Goal: Task Accomplishment & Management: Manage account settings

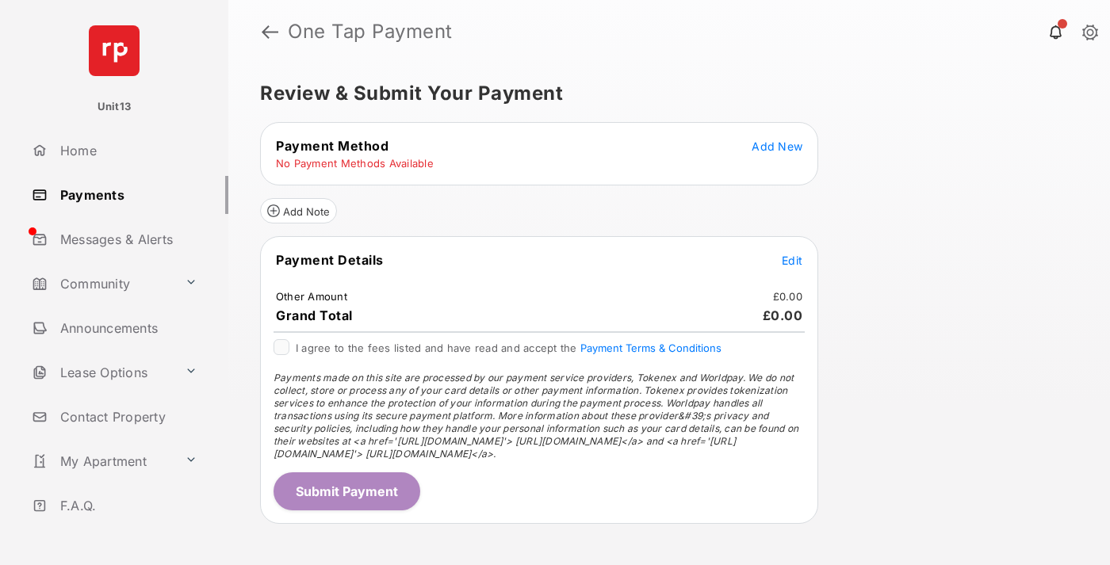
click at [777, 146] on span "Add New" at bounding box center [777, 146] width 51 height 13
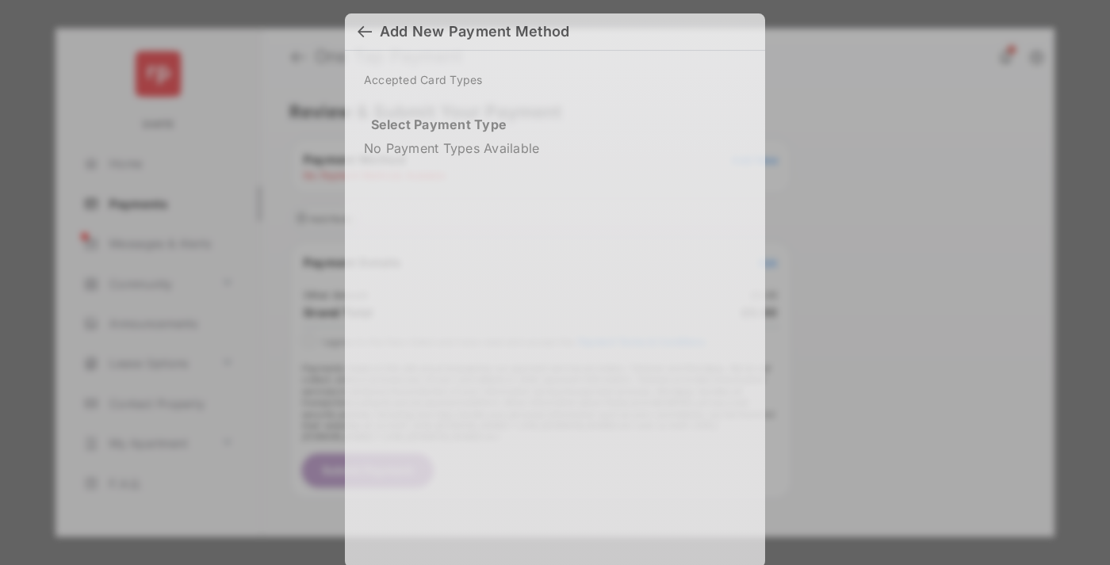
scroll to position [10, 0]
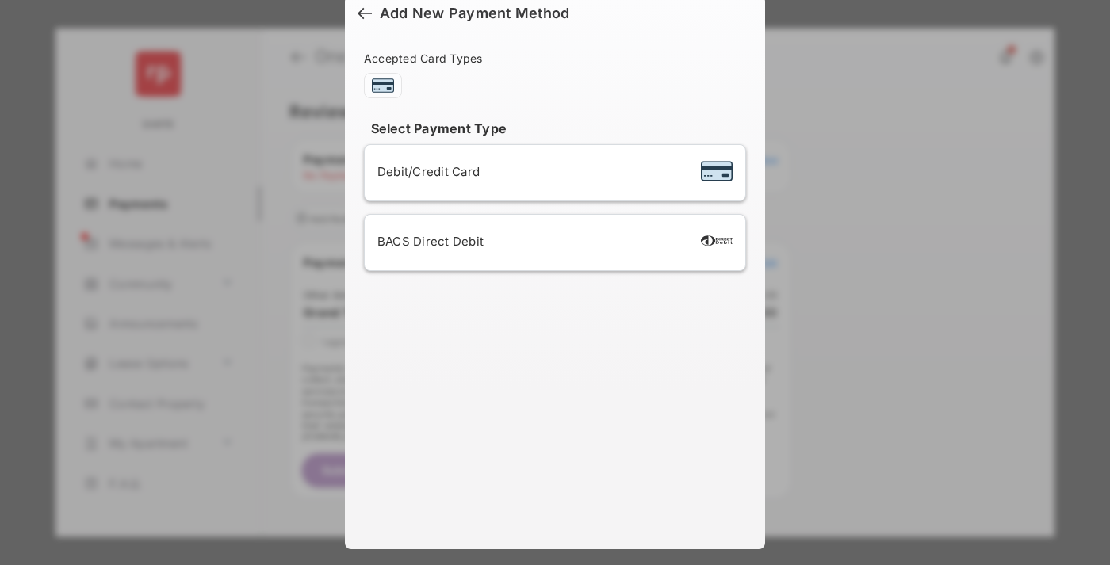
click at [552, 243] on div "BACS Direct Debit" at bounding box center [554, 243] width 355 height 30
click at [604, 503] on button "Continue" at bounding box center [603, 511] width 101 height 38
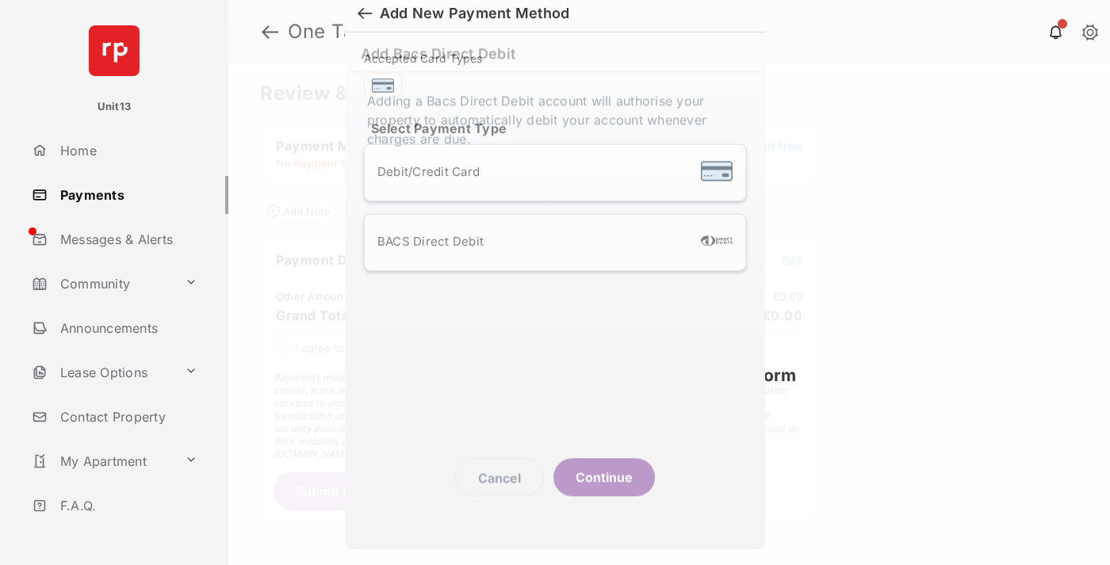
scroll to position [6, 0]
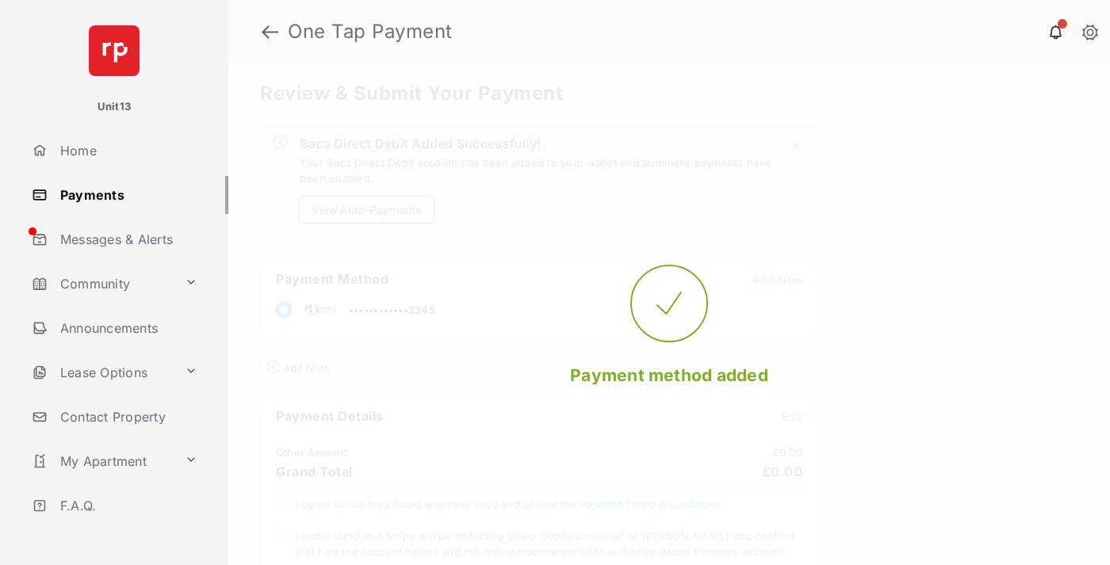
click at [366, 209] on button "View Auto-Payments" at bounding box center [366, 210] width 136 height 28
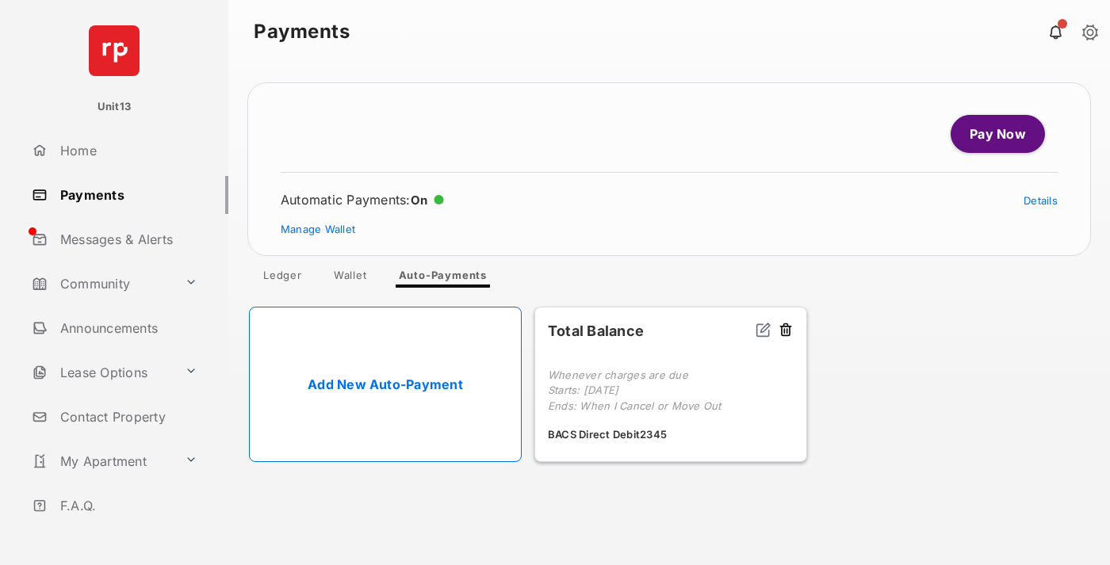
click at [318, 229] on link "Manage Wallet" at bounding box center [318, 229] width 75 height 13
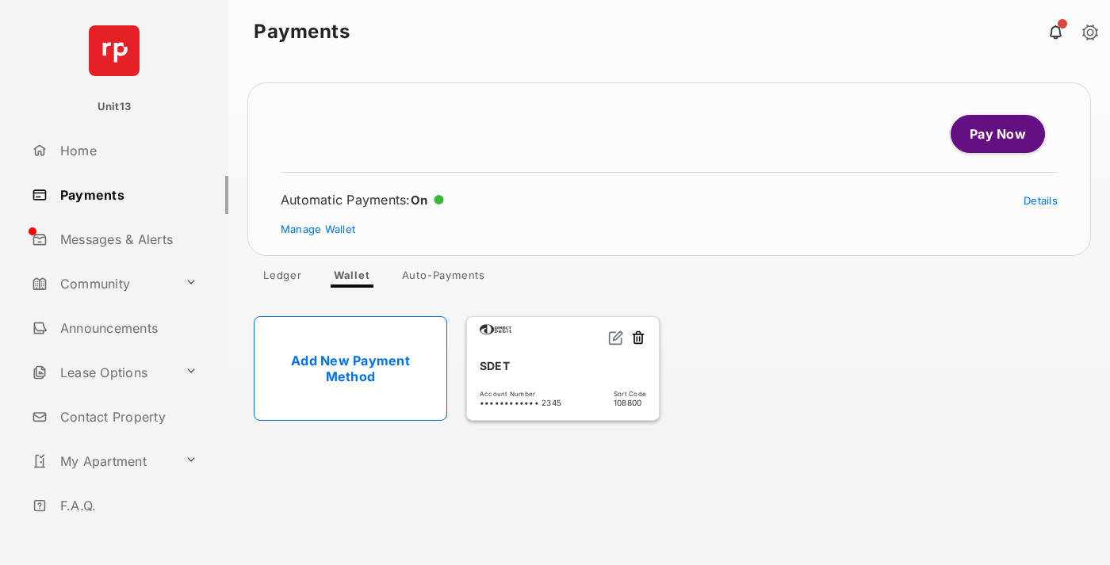
click at [638, 339] on button at bounding box center [638, 339] width 16 height 18
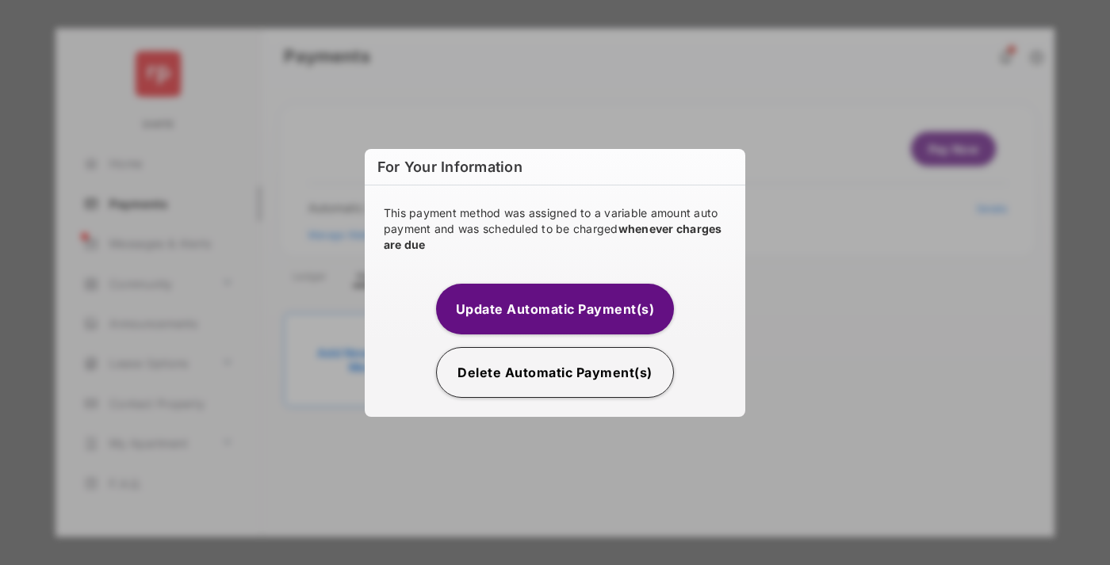
click at [555, 372] on button "Delete Automatic Payment(s)" at bounding box center [555, 372] width 238 height 51
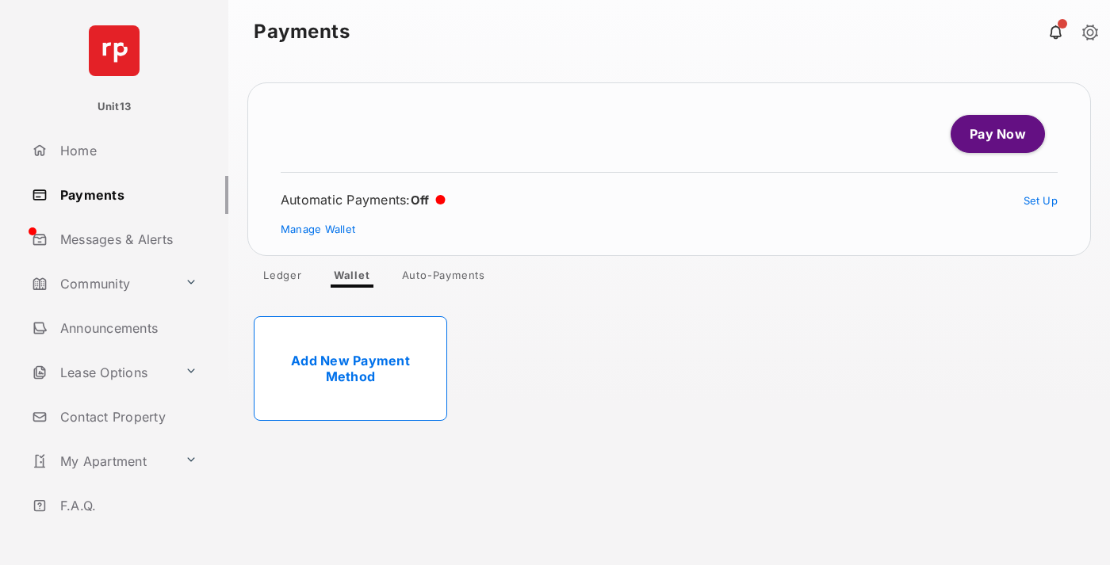
click at [350, 369] on link "Add New Payment Method" at bounding box center [350, 368] width 193 height 105
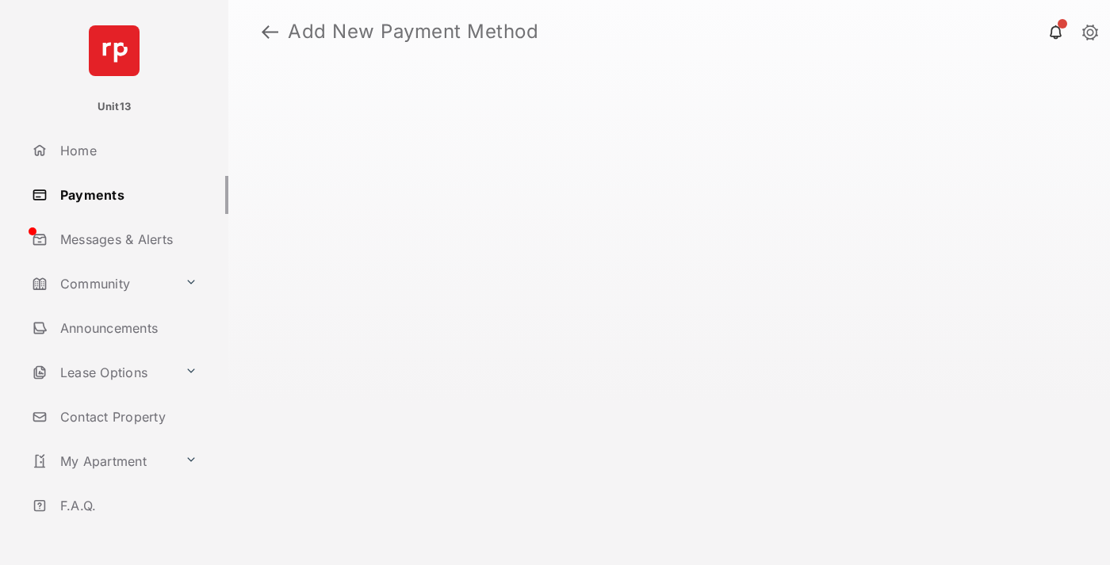
click at [383, 179] on div "BACS Direct Debit" at bounding box center [383, 180] width 219 height 21
